Goal: Information Seeking & Learning: Check status

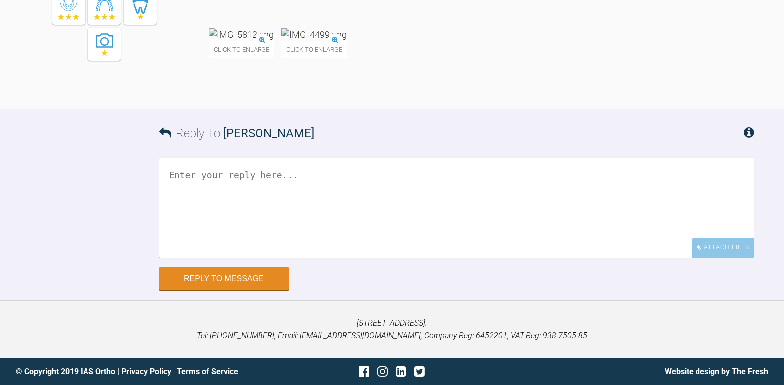
scroll to position [1391, 0]
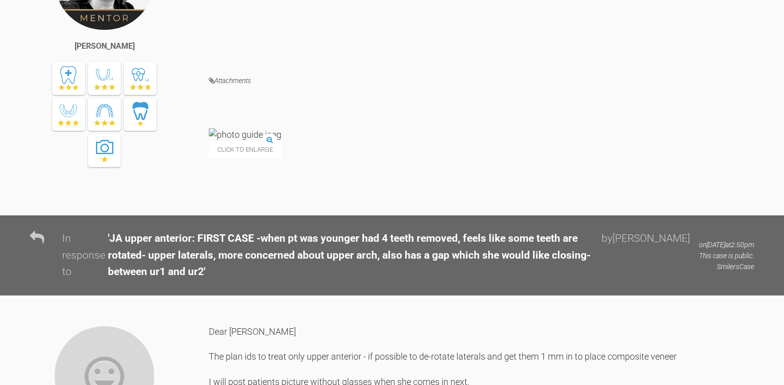
scroll to position [694, 0]
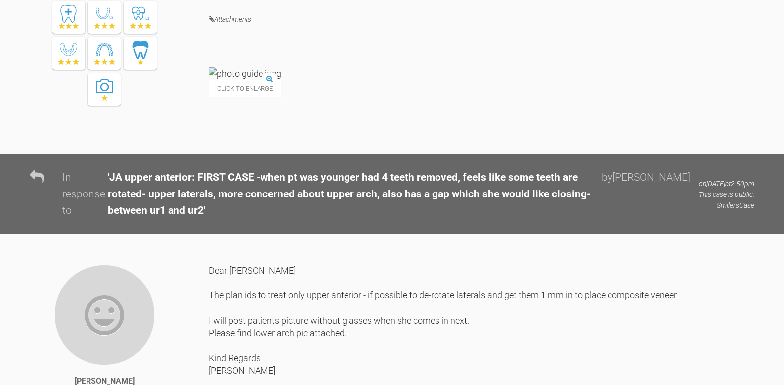
click at [373, 107] on div "Click to enlarge" at bounding box center [482, 87] width 546 height 40
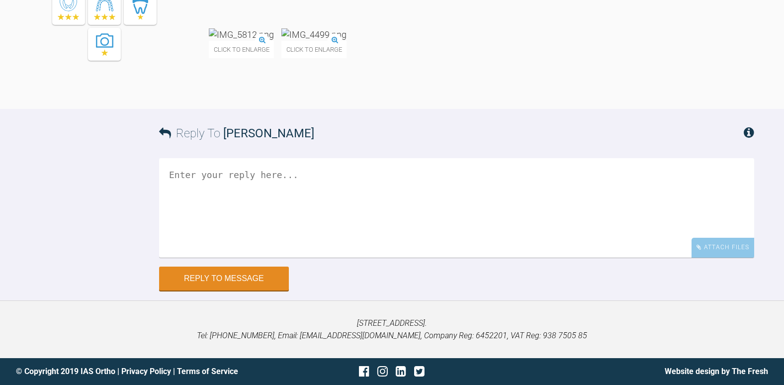
scroll to position [1590, 0]
click at [246, 41] on img at bounding box center [241, 34] width 65 height 12
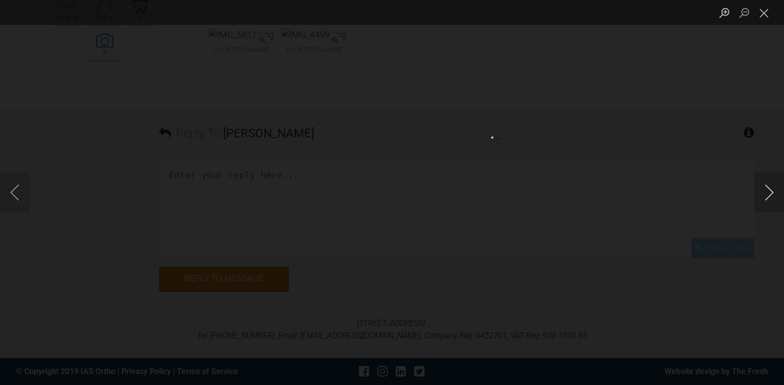
click at [765, 191] on button "Next image" at bounding box center [770, 193] width 30 height 40
click at [763, 10] on button "Close lightbox" at bounding box center [765, 12] width 20 height 17
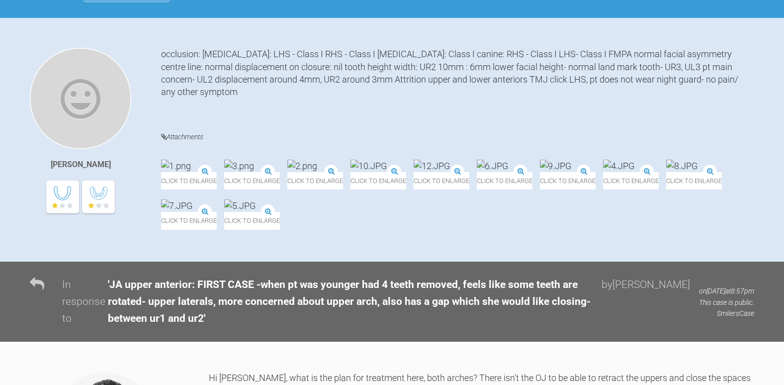
scroll to position [147, 0]
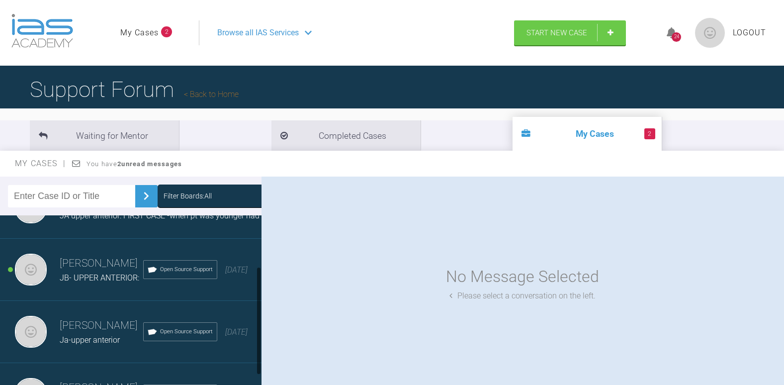
scroll to position [89, 0]
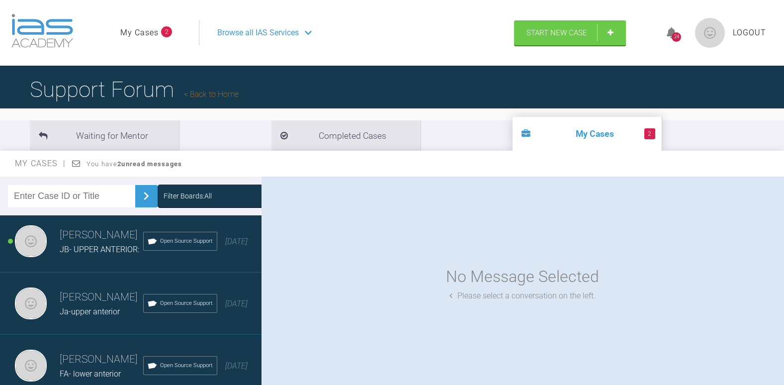
click at [97, 305] on div "Ja-upper anterior" at bounding box center [102, 311] width 84 height 13
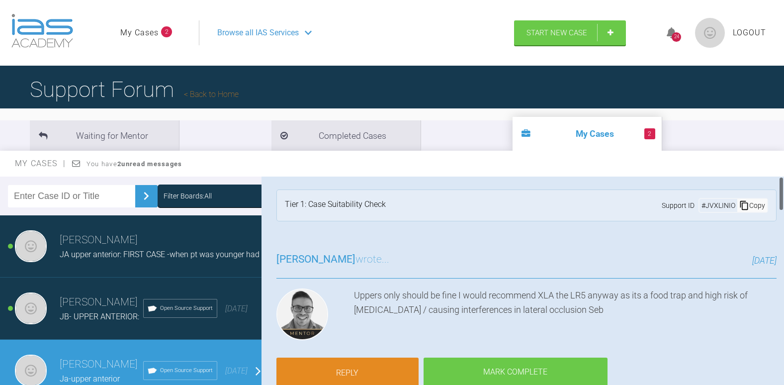
scroll to position [0, 0]
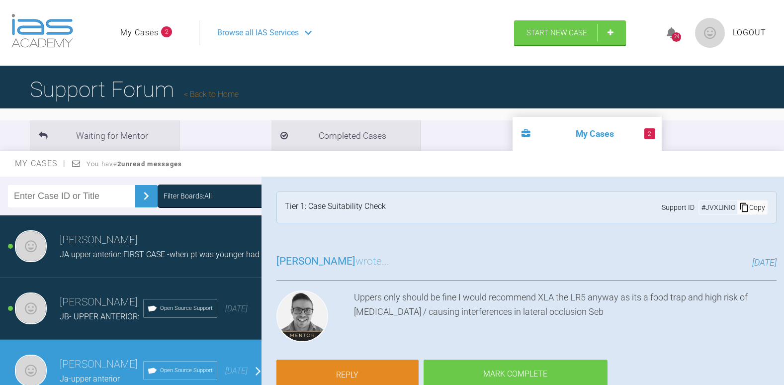
click at [163, 259] on span "JA upper anterior: FIRST CASE -when pt was younger had 4 teeth removed, feels l…" at bounding box center [449, 254] width 779 height 9
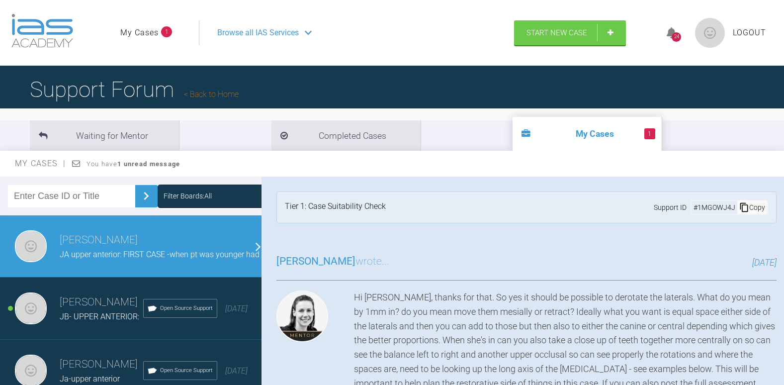
click at [513, 130] on li "1 My Cases" at bounding box center [587, 134] width 149 height 34
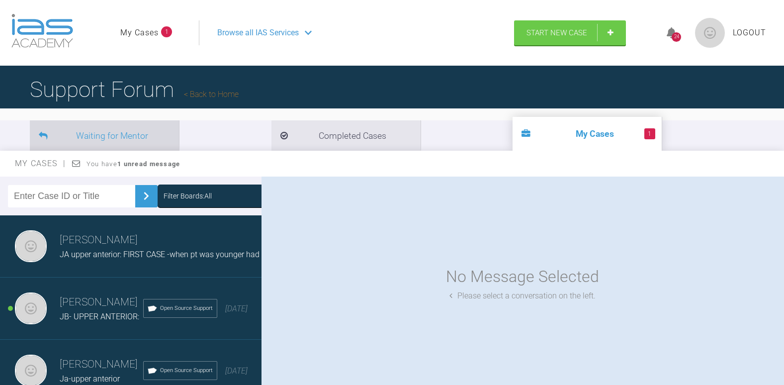
click at [76, 135] on li "Waiting for Mentor" at bounding box center [104, 135] width 149 height 30
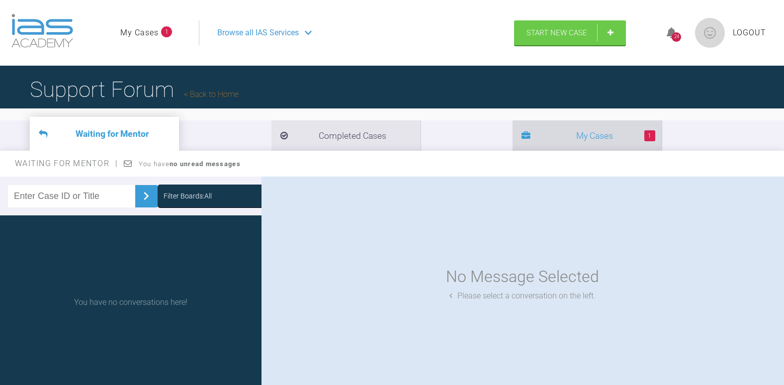
click at [513, 141] on li "1 My Cases" at bounding box center [587, 135] width 149 height 30
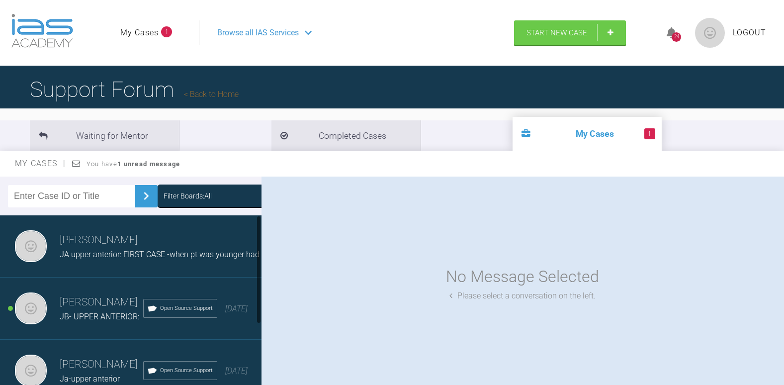
click at [121, 254] on span "JA upper anterior: FIRST CASE -when pt was younger had 4 teeth removed, feels l…" at bounding box center [449, 254] width 779 height 9
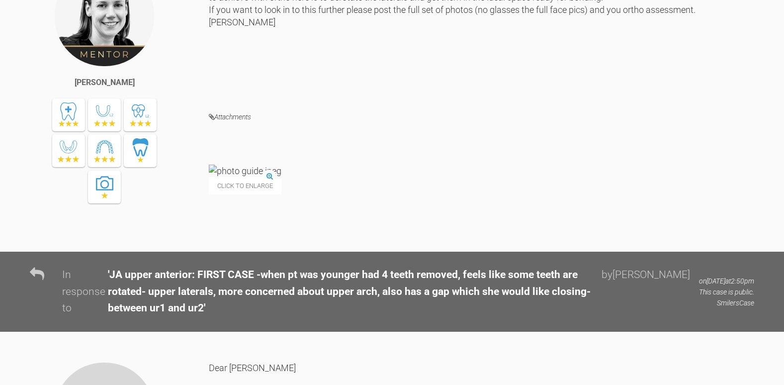
scroll to position [746, 0]
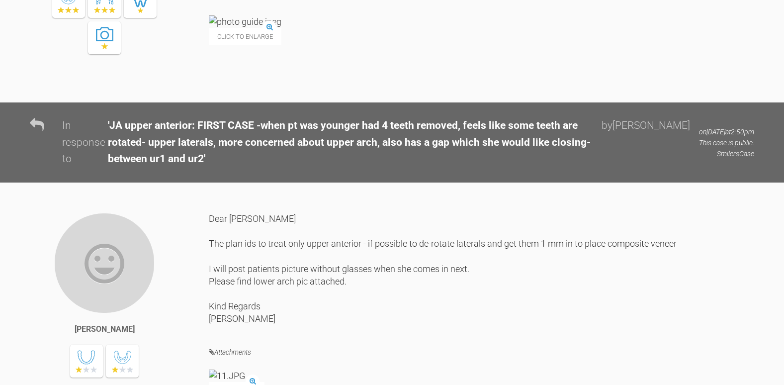
click at [256, 45] on span "Click to enlarge" at bounding box center [245, 36] width 73 height 17
